Goal: Task Accomplishment & Management: Use online tool/utility

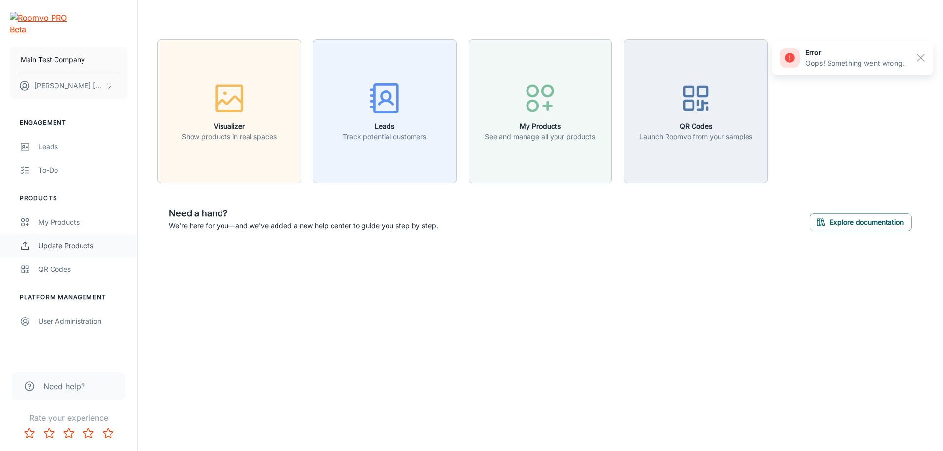
click at [75, 241] on div "Update Products" at bounding box center [82, 246] width 89 height 11
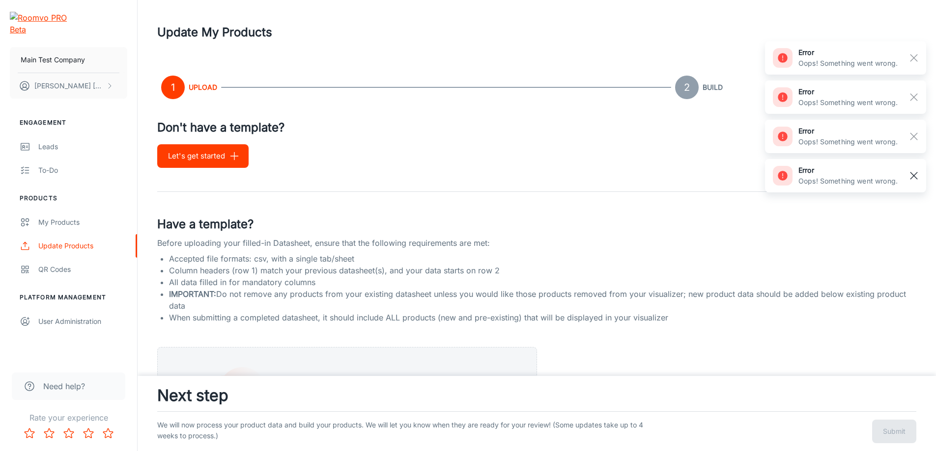
click at [914, 172] on rect "button" at bounding box center [914, 176] width 12 height 12
click at [915, 134] on rect "button" at bounding box center [914, 137] width 12 height 12
click at [909, 91] on rect "button" at bounding box center [914, 97] width 12 height 12
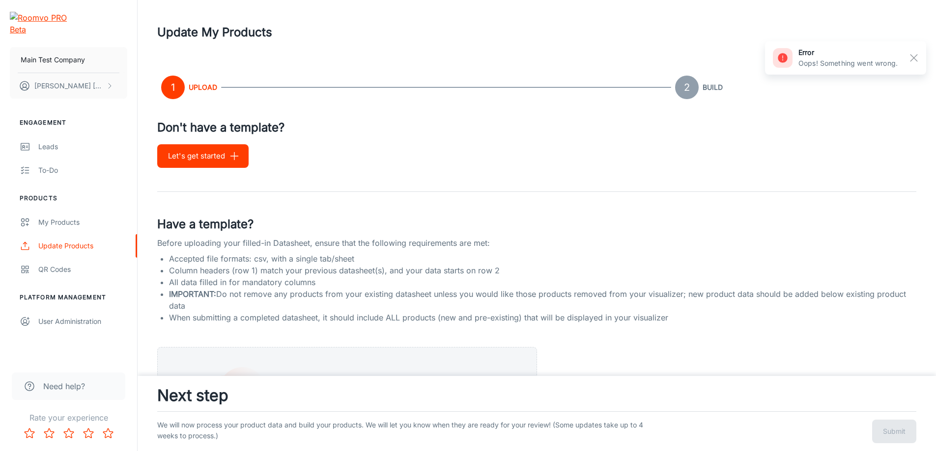
click at [916, 59] on rect "button" at bounding box center [914, 58] width 12 height 12
click at [217, 157] on button "Let's get started" at bounding box center [202, 156] width 91 height 24
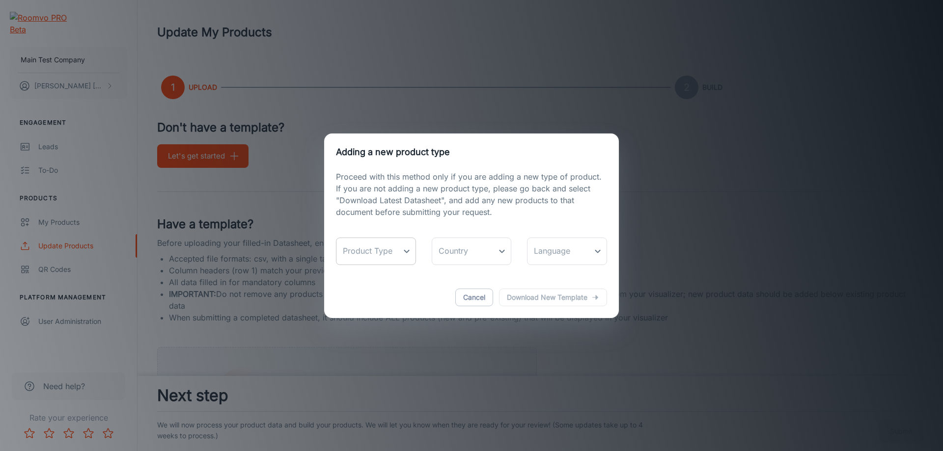
click at [379, 251] on body "Main Test Company [PERSON_NAME] Engagement Leads To-do Products My Products Upd…" at bounding box center [471, 225] width 943 height 451
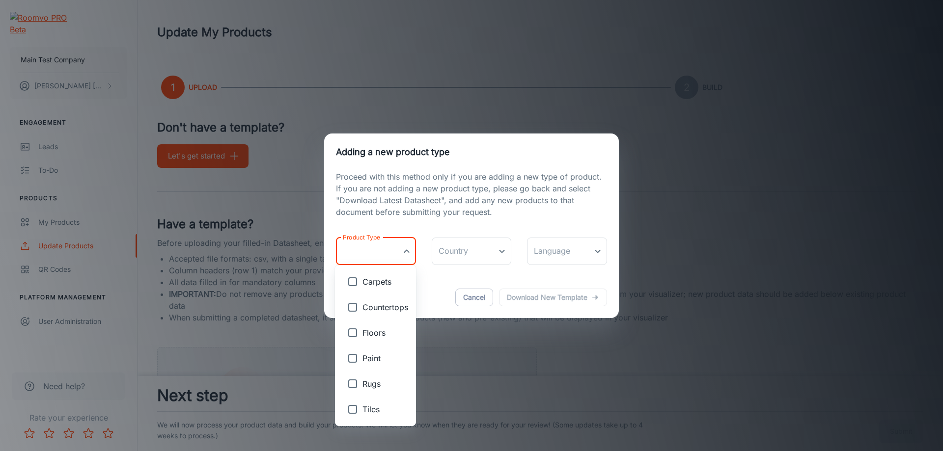
click at [355, 335] on input "checkbox" at bounding box center [353, 333] width 20 height 20
checkbox input "true"
type input "Floors"
click at [487, 255] on div at bounding box center [471, 225] width 943 height 451
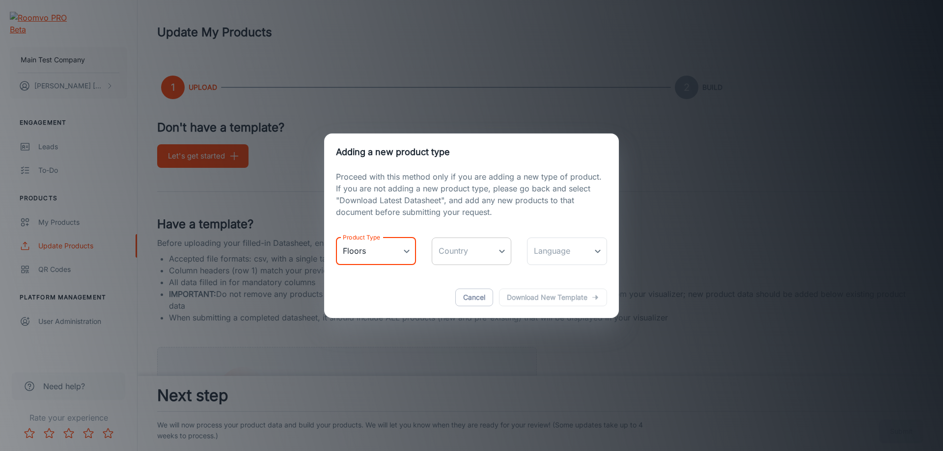
click at [500, 245] on body "Main Test Company [PERSON_NAME] Engagement Leads To-do Products My Products Upd…" at bounding box center [471, 225] width 943 height 451
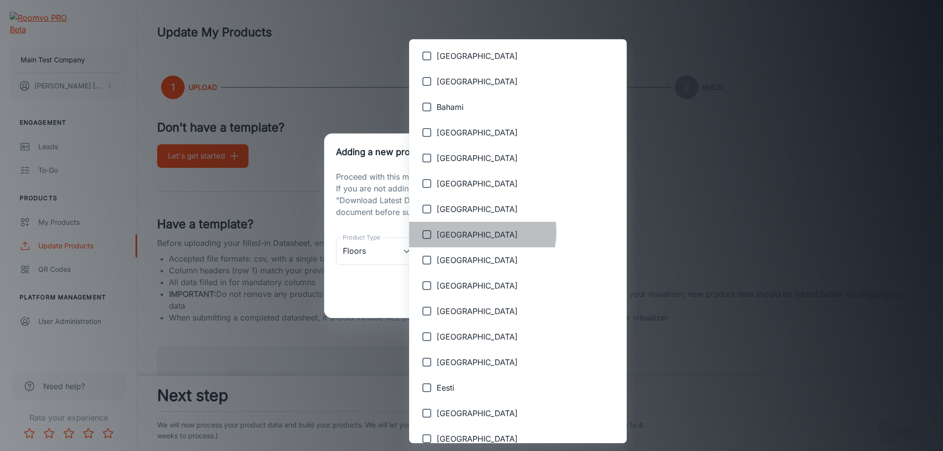
click at [474, 233] on span "[GEOGRAPHIC_DATA]" at bounding box center [528, 235] width 182 height 12
type input "[GEOGRAPHIC_DATA]"
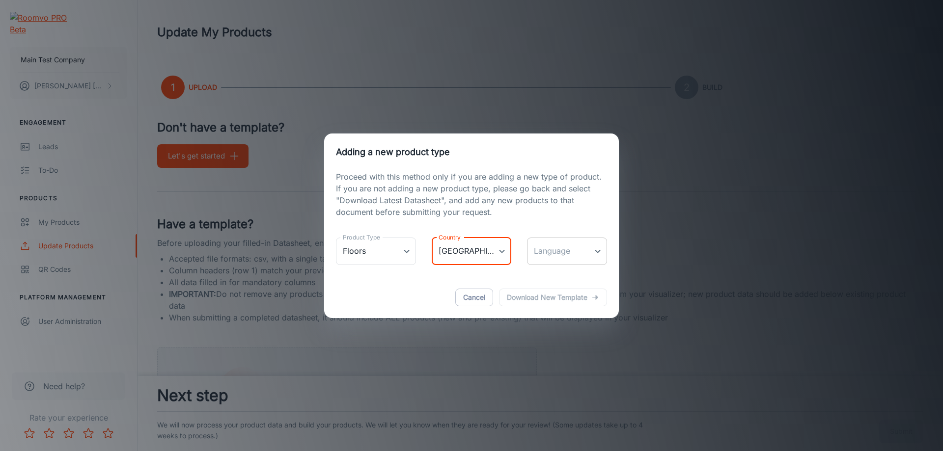
click at [576, 255] on body "Main Test Company [PERSON_NAME] Engagement Leads To-do Products My Products Upd…" at bounding box center [471, 225] width 943 height 451
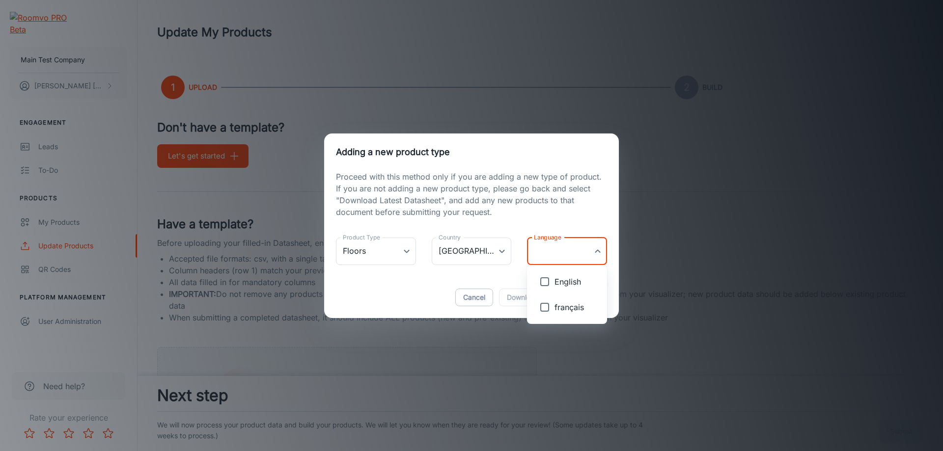
click at [578, 281] on span "English" at bounding box center [577, 282] width 45 height 12
type input "en-ca"
checkbox input "true"
click at [519, 298] on div at bounding box center [471, 225] width 943 height 451
click at [526, 299] on p "Download new template" at bounding box center [547, 298] width 81 height 12
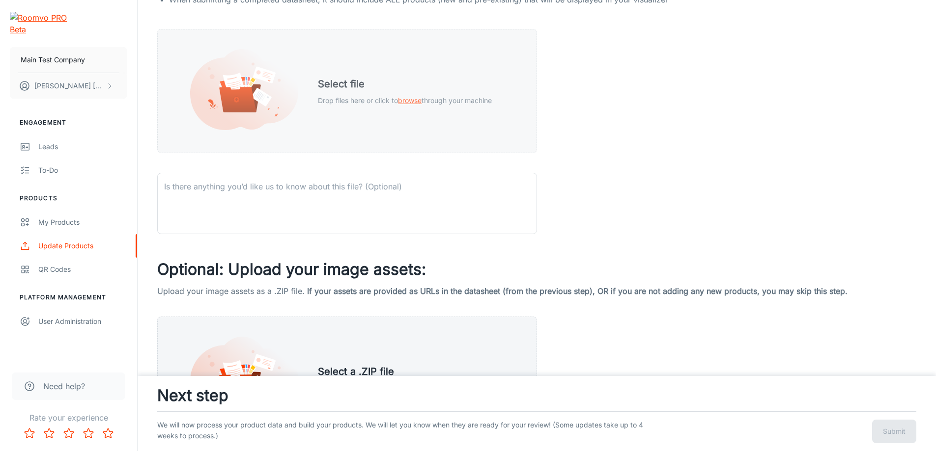
scroll to position [344, 0]
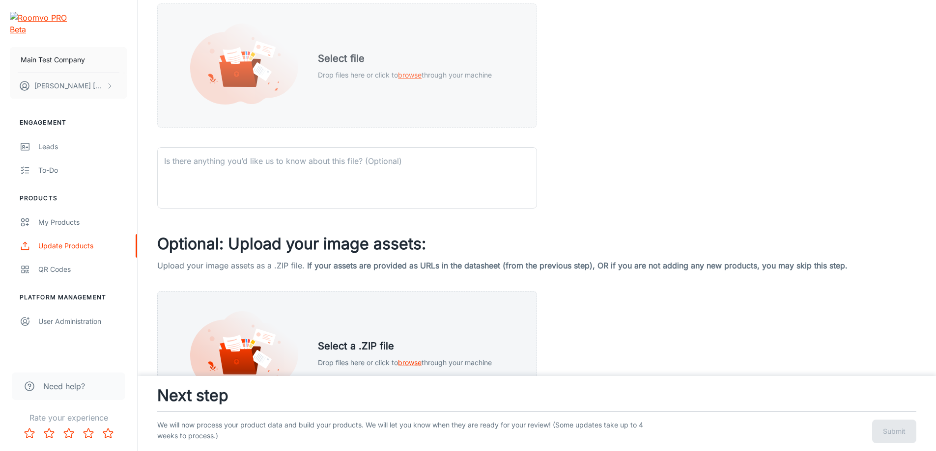
click at [382, 88] on div "Select file Drop files here or click to browse through your machine" at bounding box center [404, 65] width 197 height 53
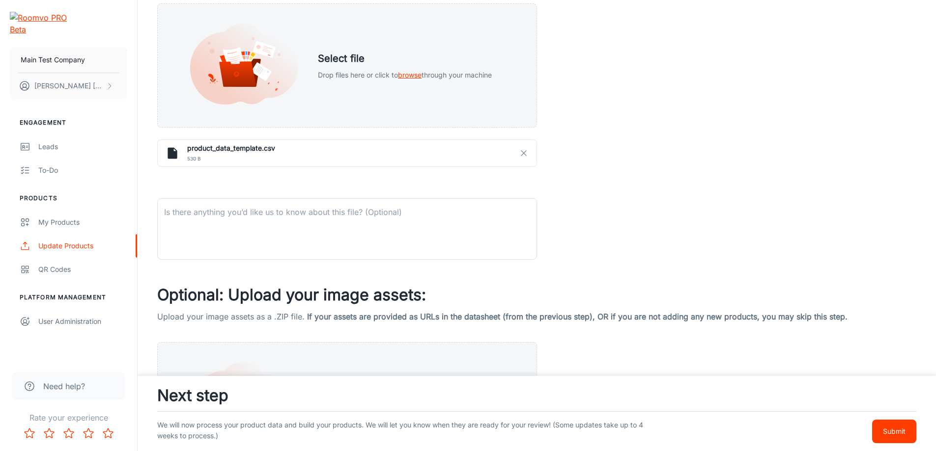
scroll to position [457, 0]
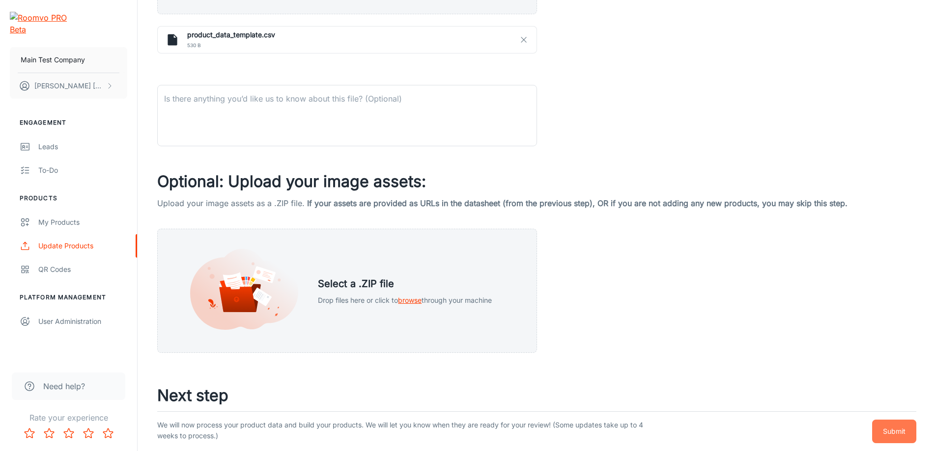
click at [887, 434] on p "Submit" at bounding box center [894, 431] width 23 height 11
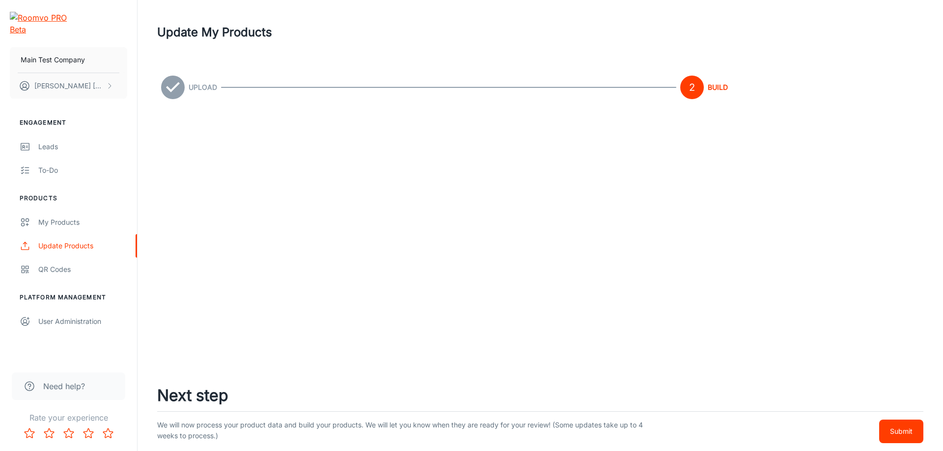
drag, startPoint x: 904, startPoint y: 433, endPoint x: 900, endPoint y: 429, distance: 5.6
click at [905, 433] on p "Submit" at bounding box center [901, 431] width 23 height 11
click at [894, 437] on p "Submit" at bounding box center [901, 431] width 23 height 11
